Goal: Task Accomplishment & Management: Complete application form

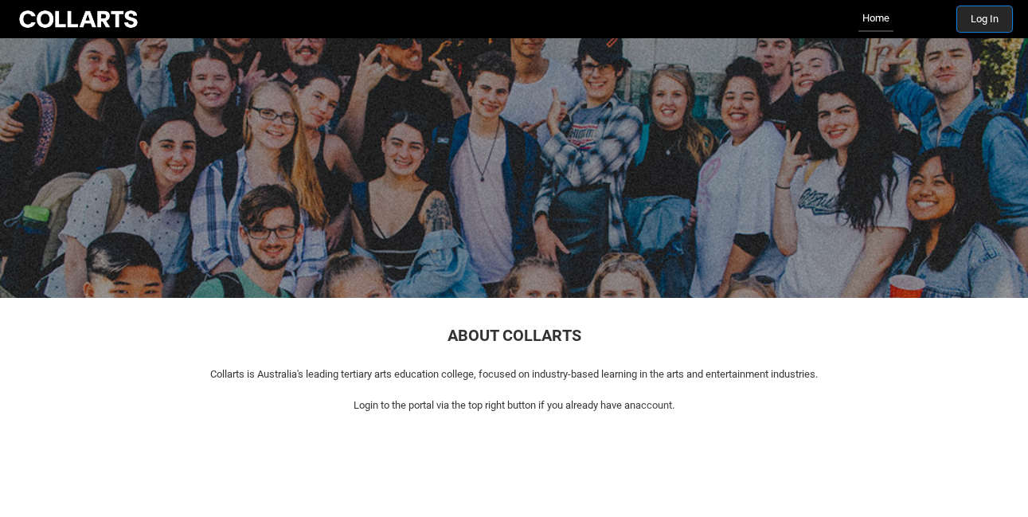
click at [990, 16] on button "Log In" at bounding box center [984, 18] width 55 height 25
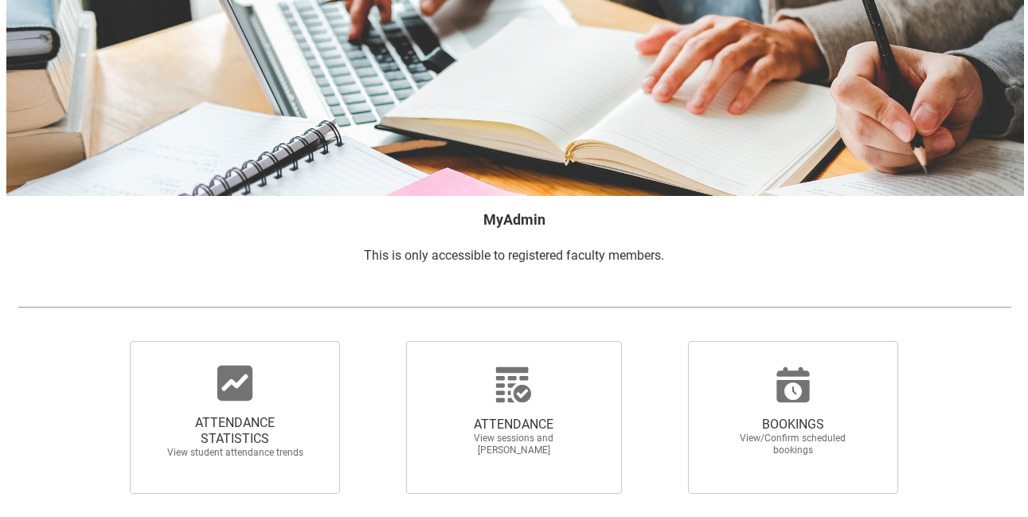
scroll to position [90, 0]
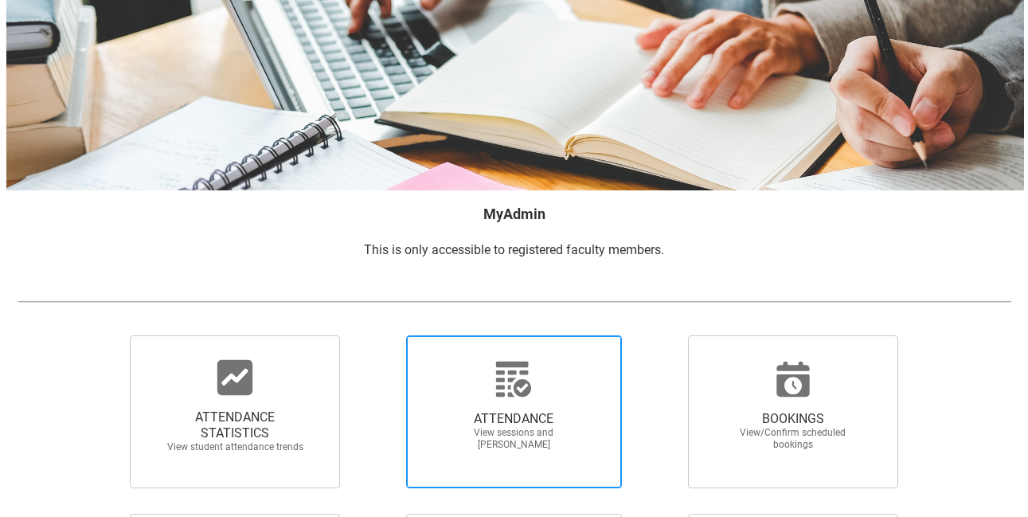
click at [553, 372] on div at bounding box center [513, 379] width 153 height 38
click at [379, 335] on input "ATTENDANCE View sessions and mark attendance" at bounding box center [378, 334] width 1 height 1
radio input "true"
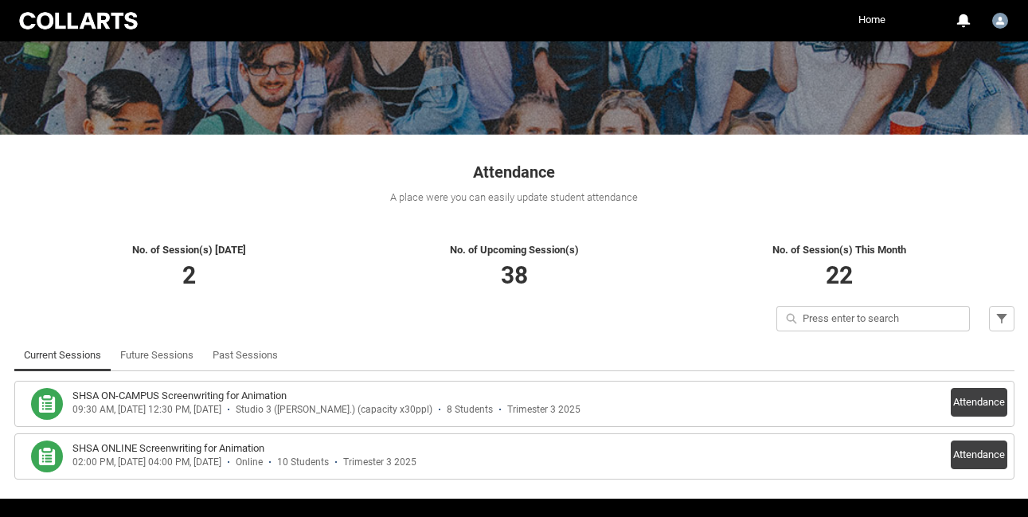
scroll to position [209, 0]
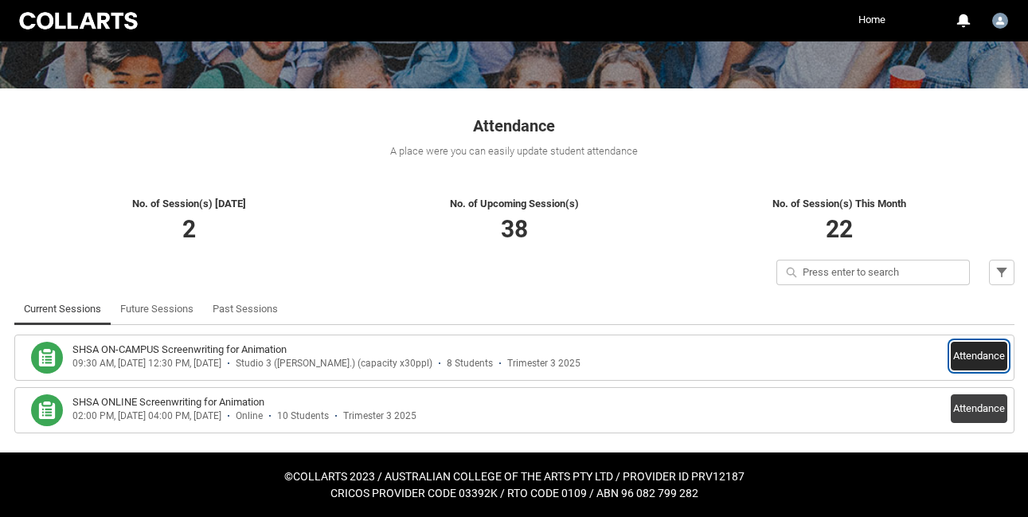
click at [959, 352] on button "Attendance" at bounding box center [979, 356] width 57 height 29
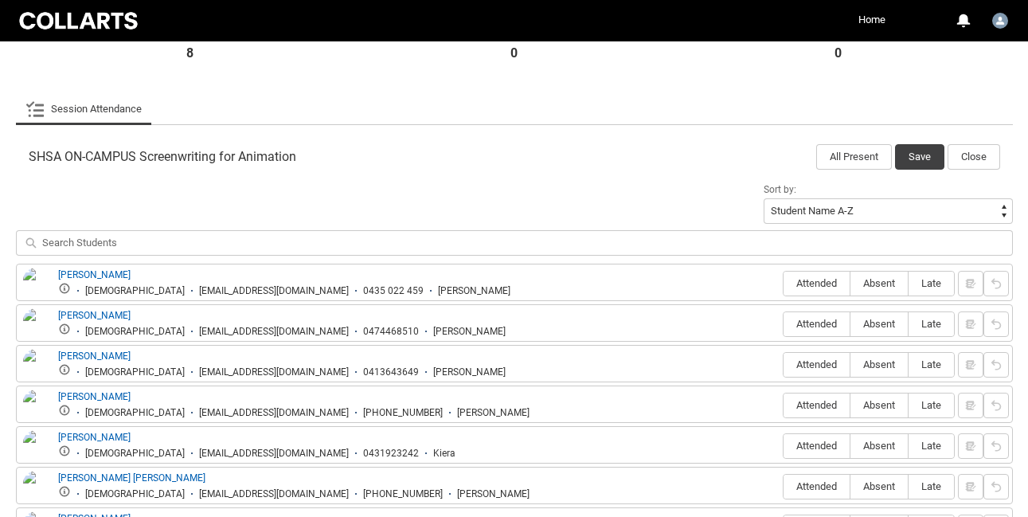
scroll to position [447, 0]
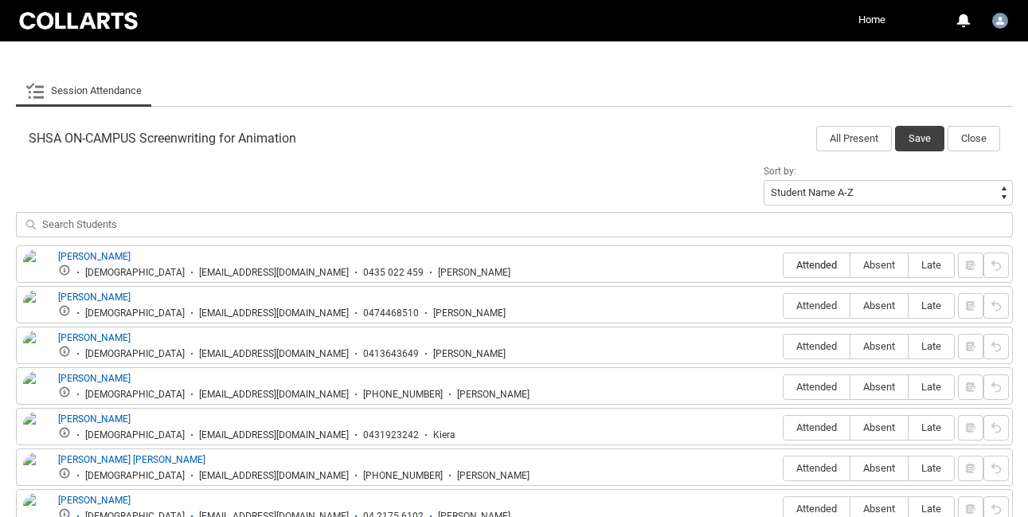
click at [815, 268] on span "Attended" at bounding box center [817, 265] width 66 height 12
click at [784, 265] on input "Attended" at bounding box center [783, 264] width 1 height 1
type lightning-radio-group "Attended"
radio input "true"
click at [815, 303] on span "Attended" at bounding box center [817, 305] width 66 height 12
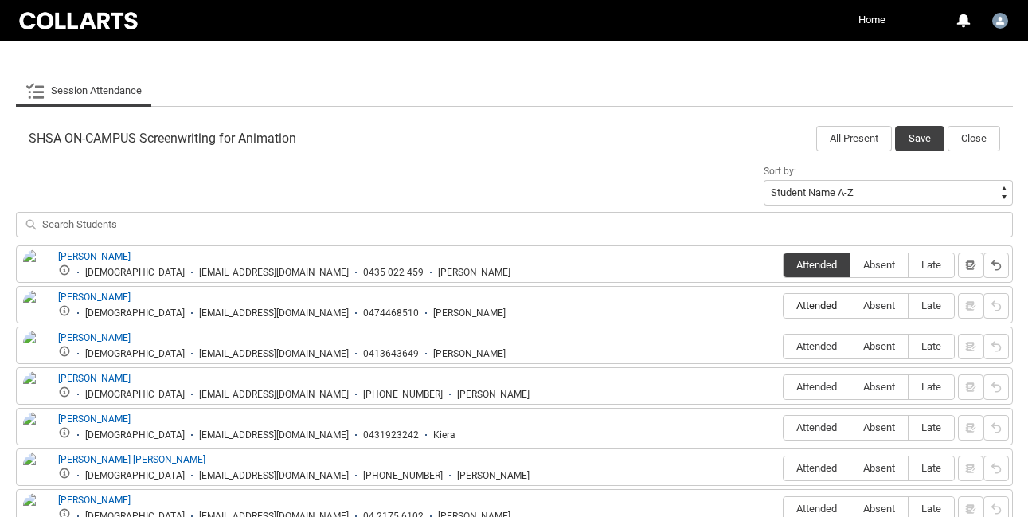
click at [784, 305] on input "Attended" at bounding box center [783, 305] width 1 height 1
type lightning-radio-group "Attended"
radio input "true"
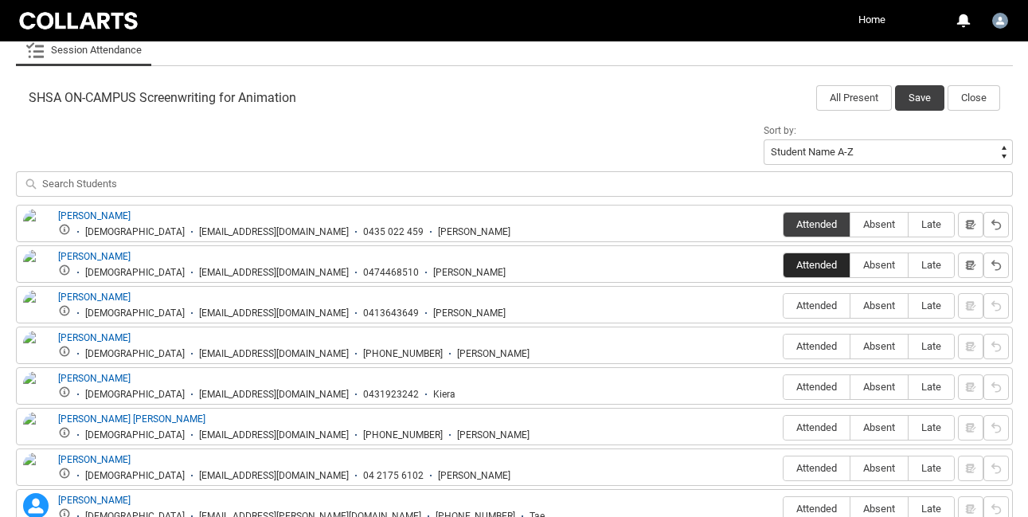
scroll to position [488, 0]
click at [815, 304] on span "Attended" at bounding box center [817, 305] width 66 height 12
click at [784, 304] on input "Attended" at bounding box center [783, 304] width 1 height 1
type lightning-radio-group "Attended"
radio input "true"
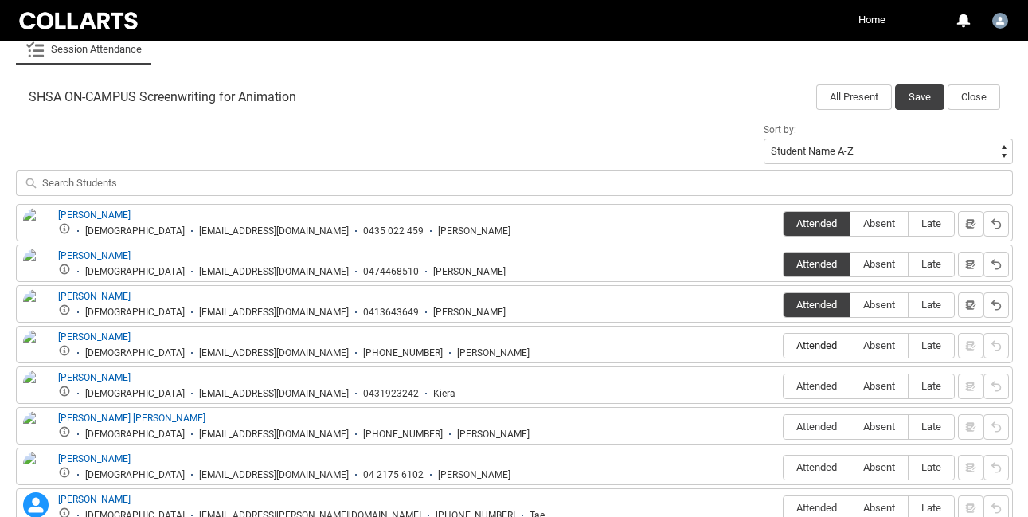
click at [819, 343] on span "Attended" at bounding box center [817, 345] width 66 height 12
click at [784, 345] on input "Attended" at bounding box center [783, 345] width 1 height 1
type lightning-radio-group "Attended"
radio input "true"
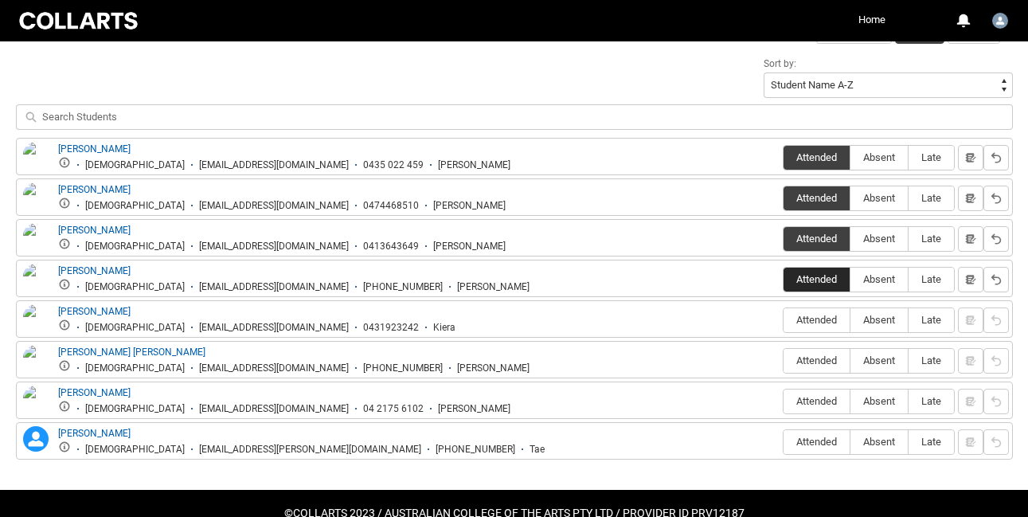
scroll to position [556, 0]
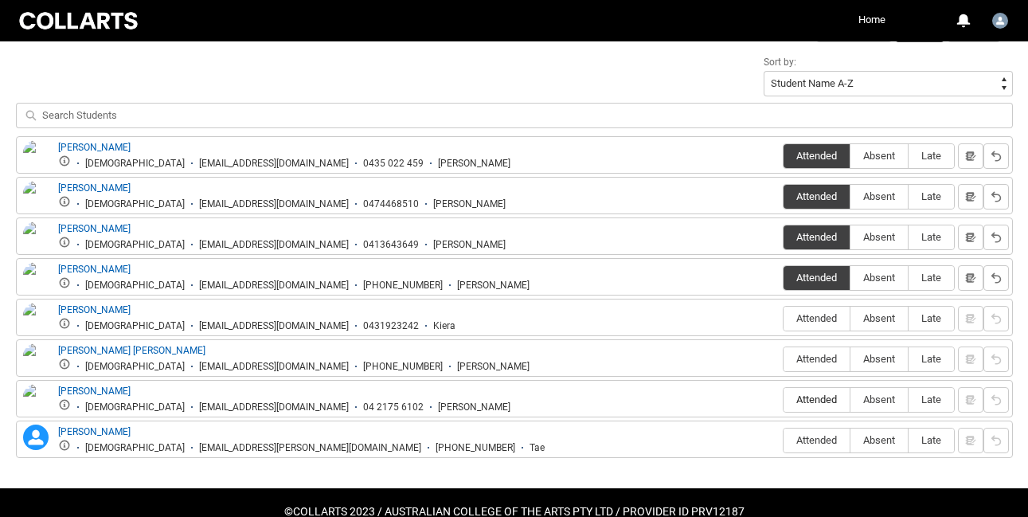
click at [817, 396] on span "Attended" at bounding box center [817, 399] width 66 height 12
click at [784, 399] on input "Attended" at bounding box center [783, 399] width 1 height 1
type lightning-radio-group "Attended"
radio input "true"
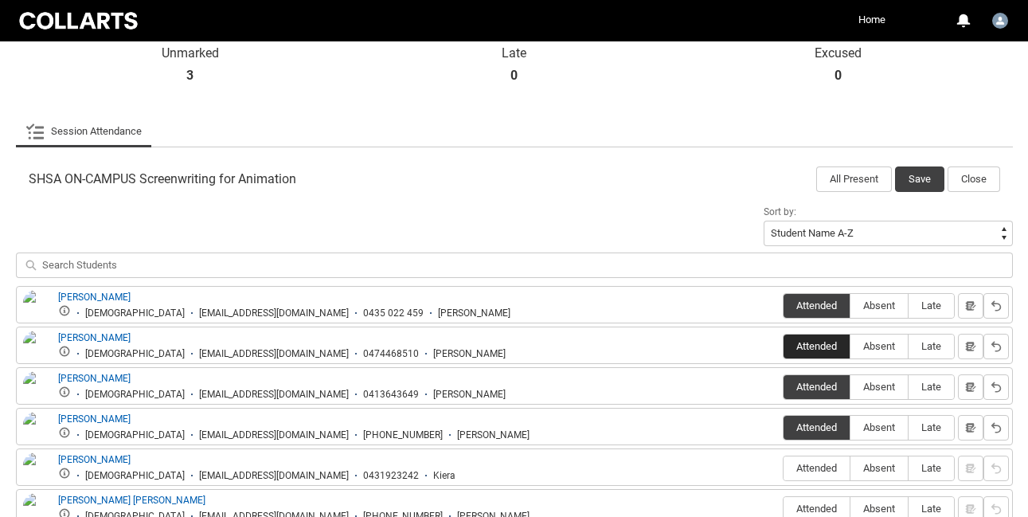
scroll to position [236, 0]
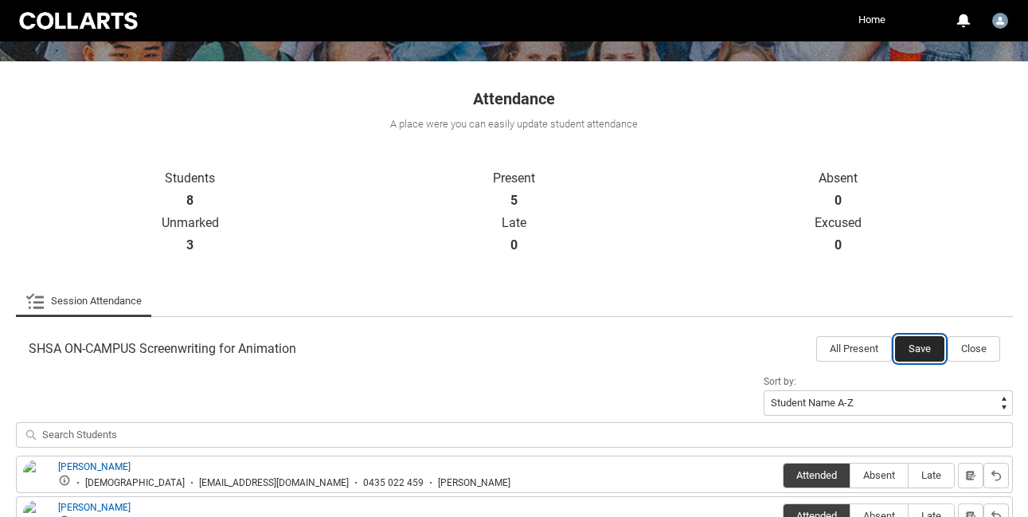
click at [924, 345] on button "Save" at bounding box center [919, 348] width 49 height 25
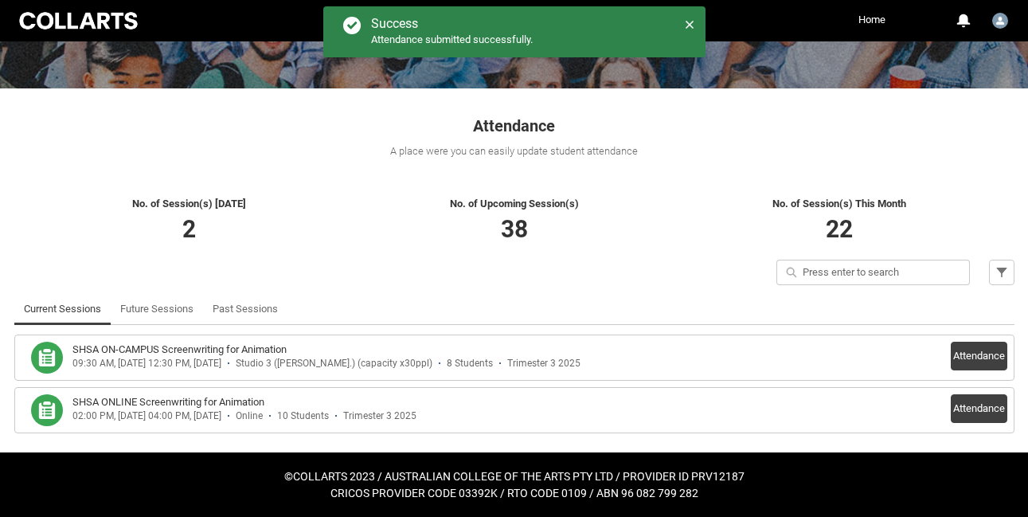
scroll to position [209, 0]
